Goal: Transaction & Acquisition: Purchase product/service

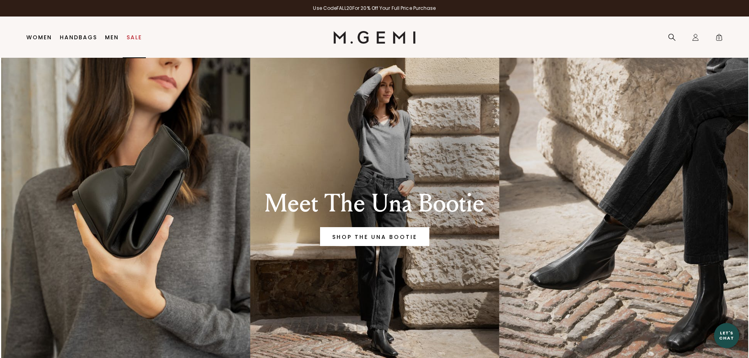
click at [135, 37] on link "Sale" at bounding box center [134, 37] width 15 height 6
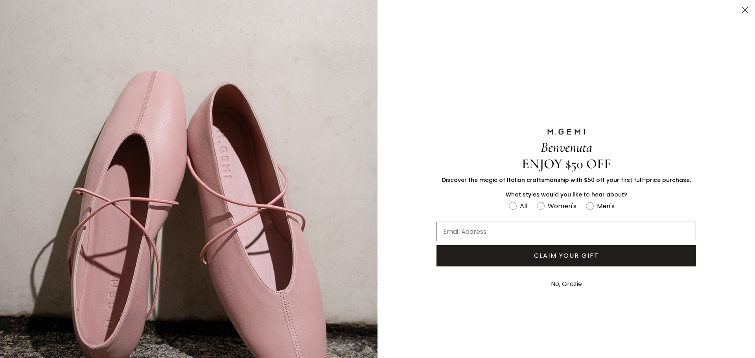
click at [270, 138] on img "FULLSCREEN Form" at bounding box center [188, 211] width 377 height 423
click at [548, 280] on button "No, Grazie" at bounding box center [566, 284] width 39 height 20
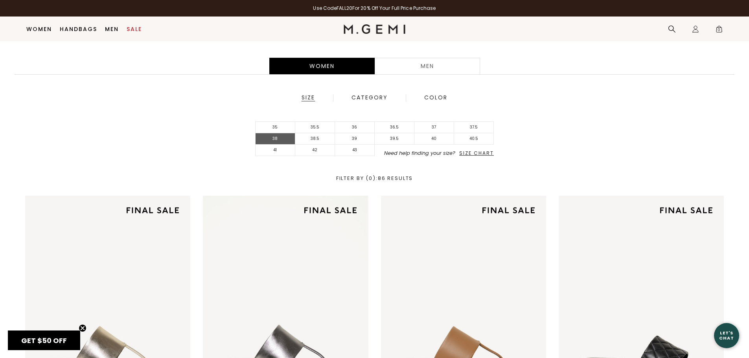
click at [279, 137] on li "38" at bounding box center [276, 138] width 40 height 11
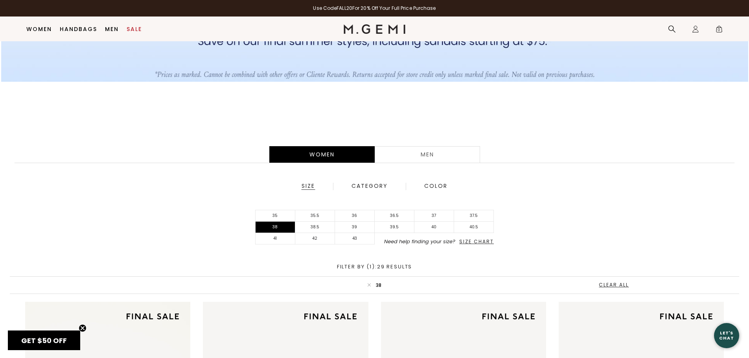
scroll to position [102, 0]
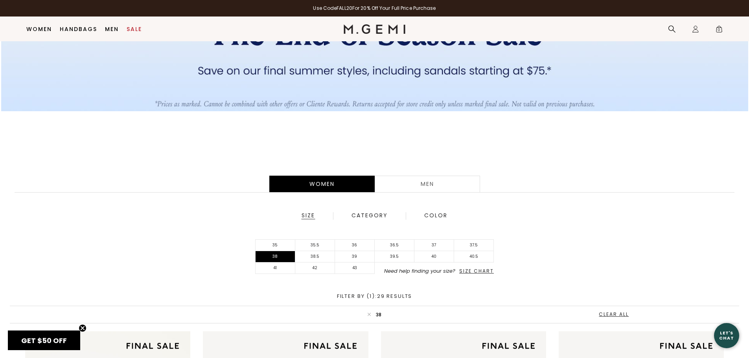
click at [427, 181] on div "Men" at bounding box center [427, 184] width 105 height 17
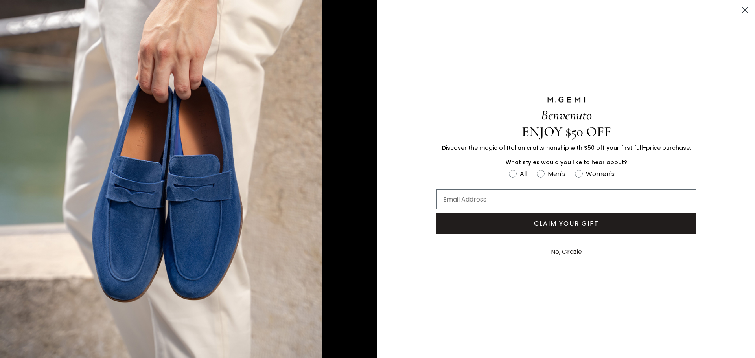
click at [576, 250] on button "No, Grazie" at bounding box center [566, 252] width 39 height 20
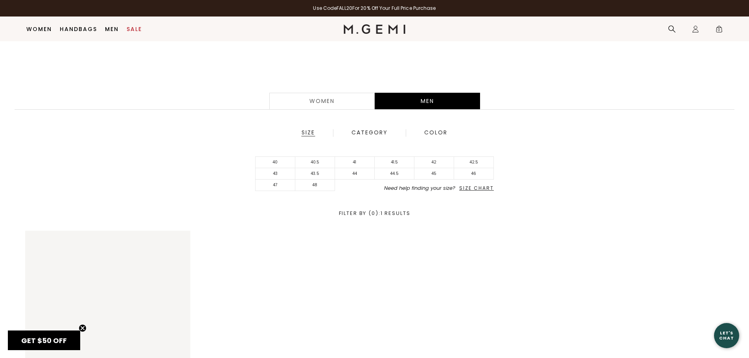
scroll to position [101, 0]
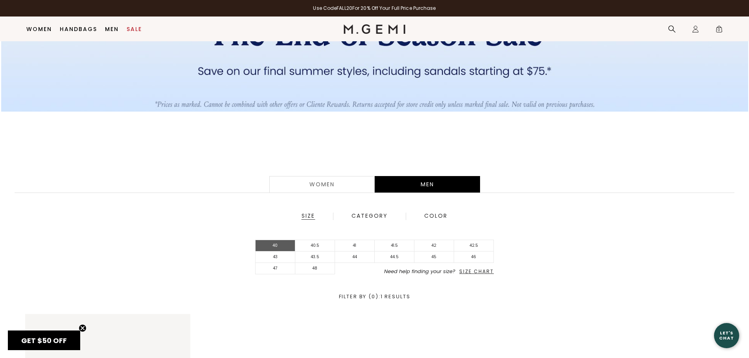
click at [269, 245] on li "40" at bounding box center [276, 245] width 40 height 11
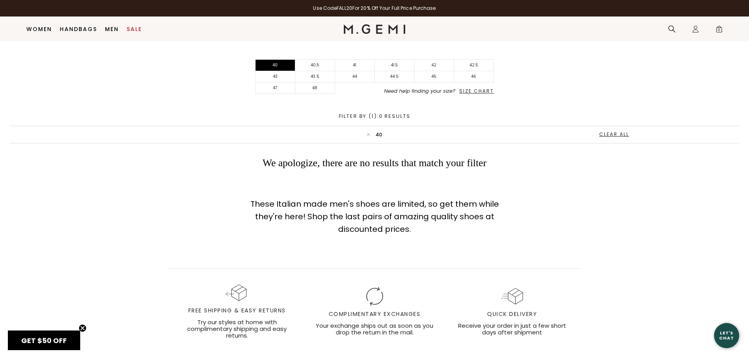
scroll to position [101, 0]
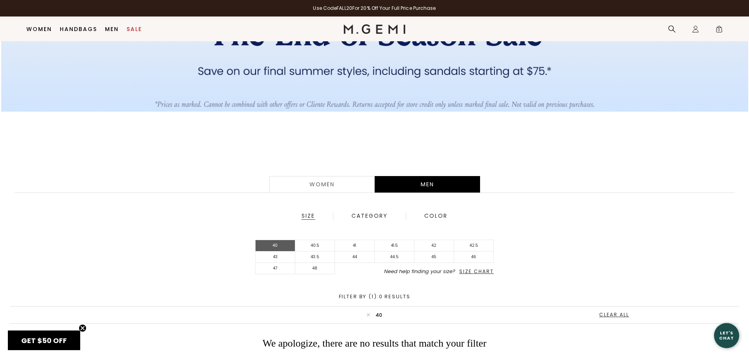
click at [267, 245] on li "40" at bounding box center [276, 245] width 40 height 11
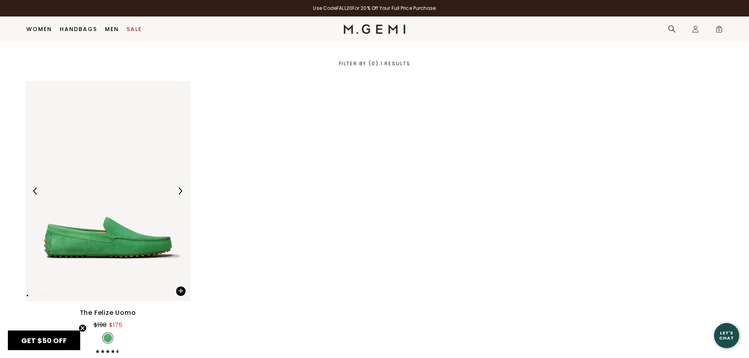
scroll to position [337, 0]
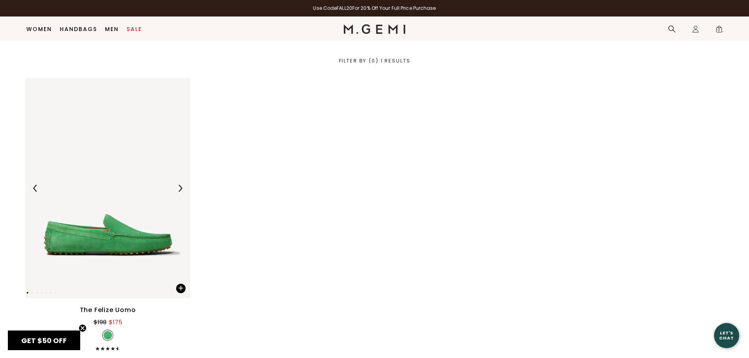
click at [180, 190] on img at bounding box center [180, 188] width 7 height 7
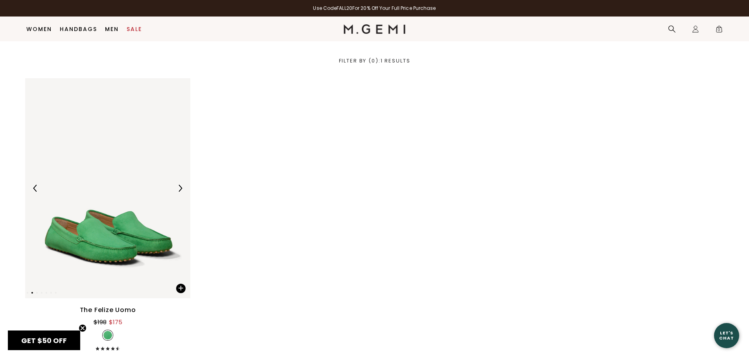
click at [180, 190] on img at bounding box center [180, 188] width 7 height 7
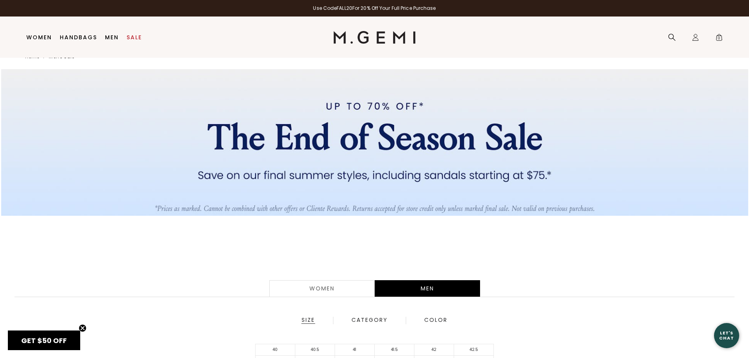
scroll to position [17, 0]
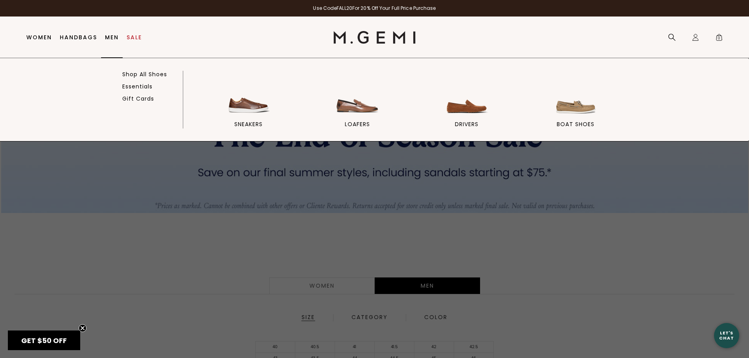
click at [114, 39] on link "Men" at bounding box center [112, 37] width 14 height 6
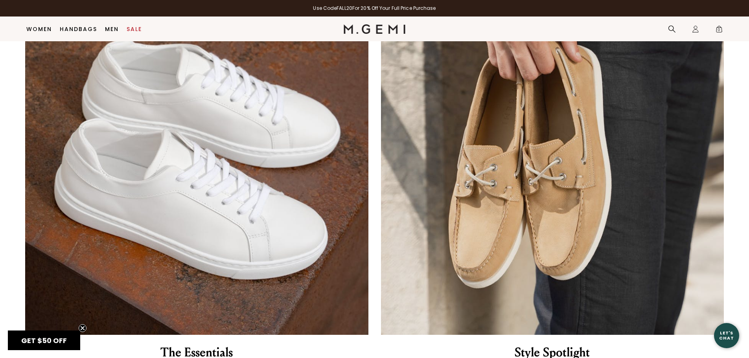
scroll to position [888, 0]
